Goal: Task Accomplishment & Management: Manage account settings

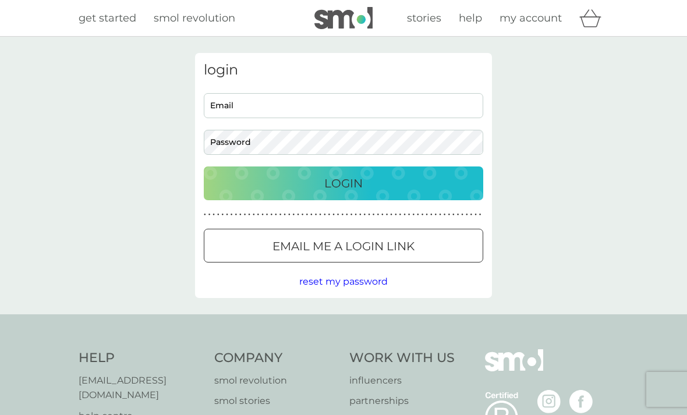
click at [339, 105] on input "Email" at bounding box center [344, 105] width 280 height 25
type input "[EMAIL_ADDRESS][DOMAIN_NAME]"
click at [344, 183] on button "Login" at bounding box center [344, 184] width 280 height 34
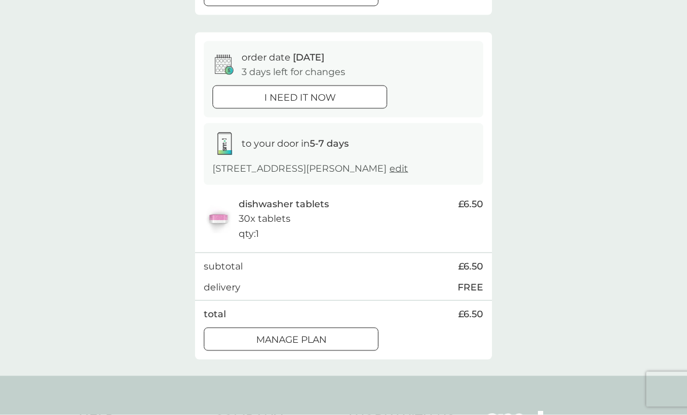
scroll to position [439, 0]
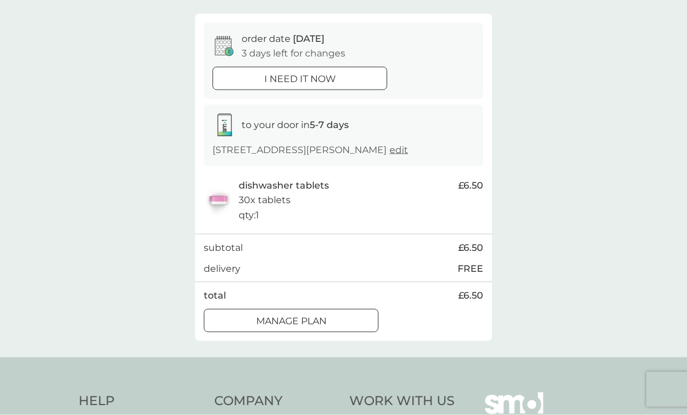
click at [285, 315] on div at bounding box center [291, 321] width 42 height 12
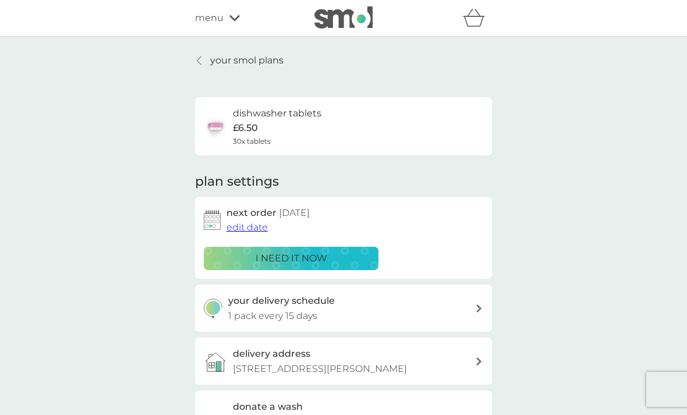
click at [246, 229] on span "edit date" at bounding box center [247, 227] width 41 height 11
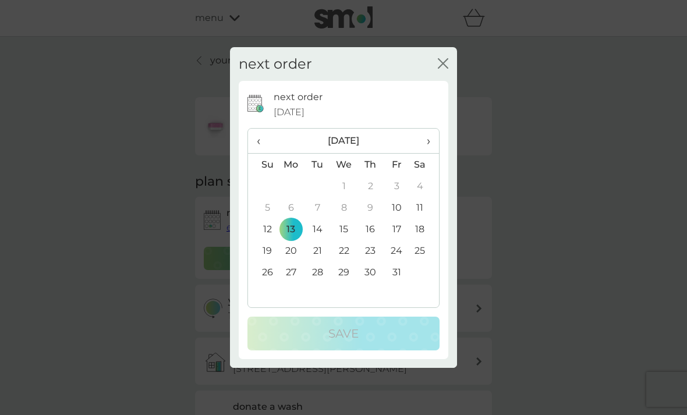
click at [455, 179] on div "next order [DATE] ‹ [DATE] › Su Mo Tu We Th Fr Sa 28 29 30 1 2 3 4 5 6 7 8 9 10…" at bounding box center [343, 224] width 227 height 287
click at [427, 153] on span "›" at bounding box center [425, 141] width 12 height 24
click at [291, 218] on td "3" at bounding box center [291, 208] width 27 height 22
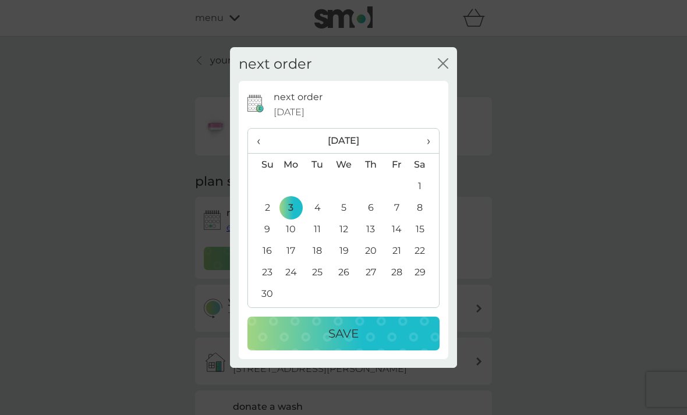
click at [350, 343] on p "Save" at bounding box center [343, 333] width 30 height 19
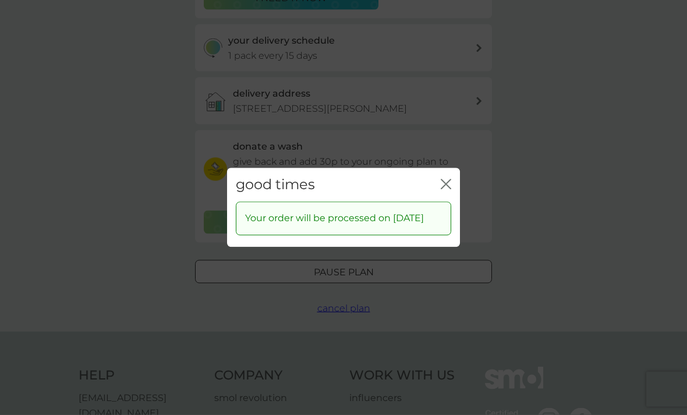
scroll to position [261, 0]
click at [447, 189] on icon "close" at bounding box center [446, 184] width 10 height 10
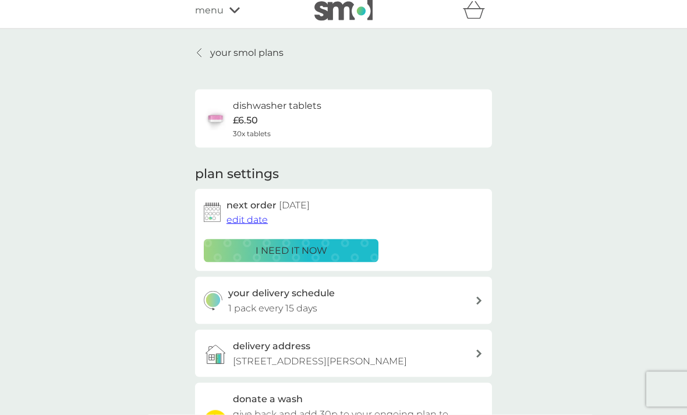
scroll to position [0, 0]
